Goal: Navigation & Orientation: Find specific page/section

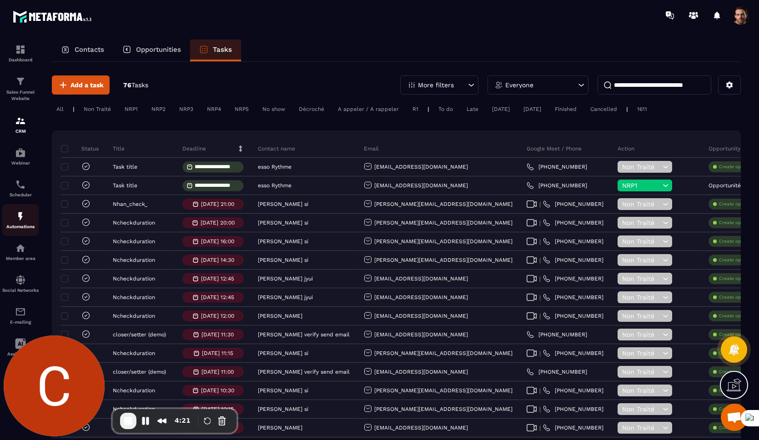
click at [24, 216] on img at bounding box center [20, 216] width 11 height 11
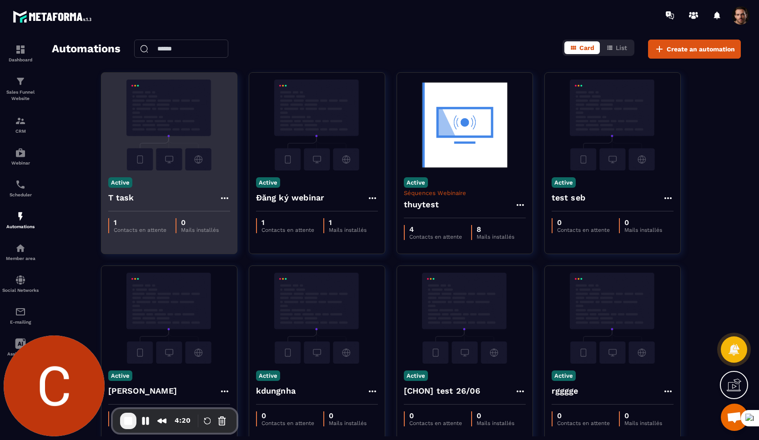
click at [165, 181] on div "Active T task" at bounding box center [169, 191] width 136 height 41
click at [173, 150] on img at bounding box center [169, 125] width 122 height 91
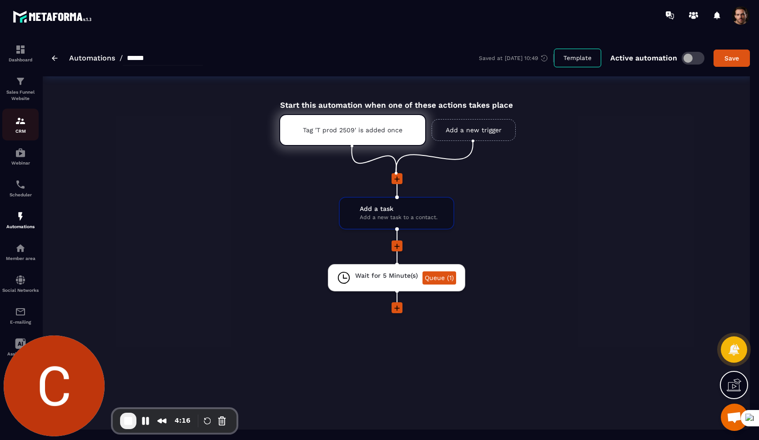
click at [24, 124] on img at bounding box center [20, 120] width 11 height 11
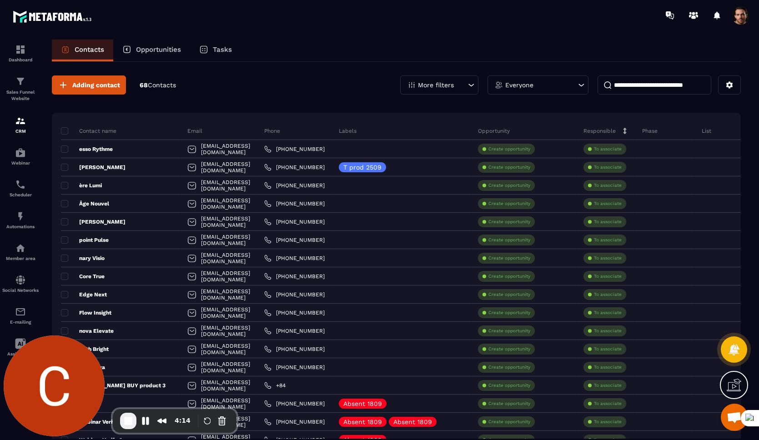
click at [230, 52] on p "Tasks" at bounding box center [222, 49] width 19 height 8
